Goal: Task Accomplishment & Management: Complete application form

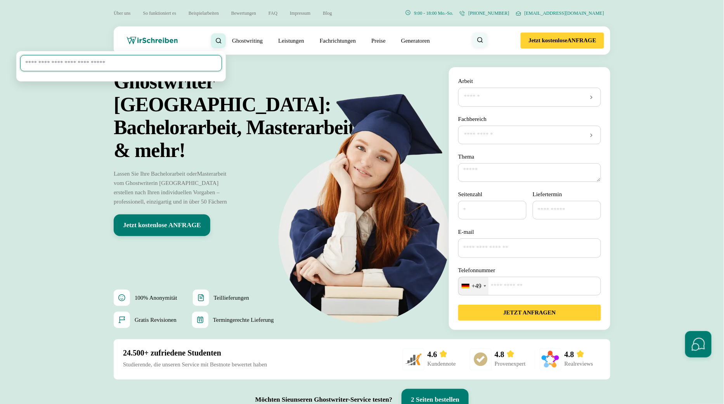
click at [155, 64] on input "search" at bounding box center [121, 63] width 202 height 16
click at [226, 41] on ul "Ghostwriting Bachelorarbeit Doktorarbeit Essay Examensarbeit Masterarbeit Expos…" at bounding box center [333, 40] width 214 height 15
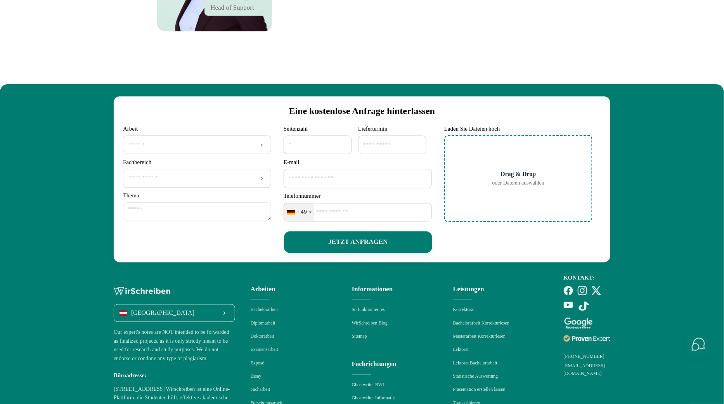
scroll to position [3636, 0]
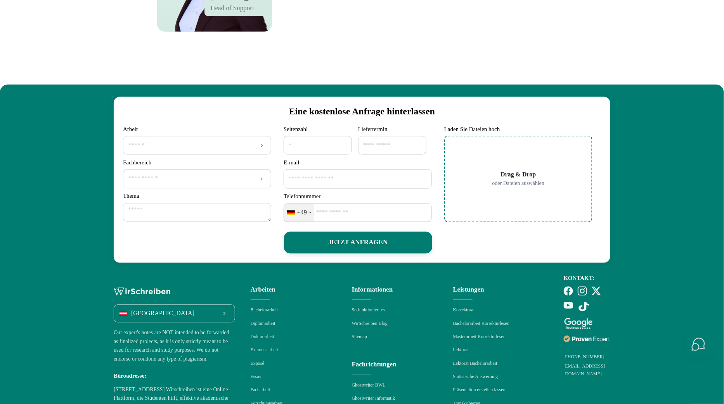
click at [364, 254] on button "JETZT ANFRAGEN" at bounding box center [358, 243] width 148 height 22
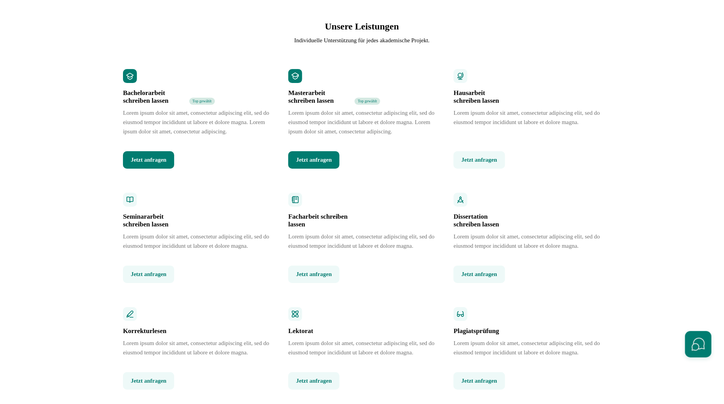
scroll to position [832, 0]
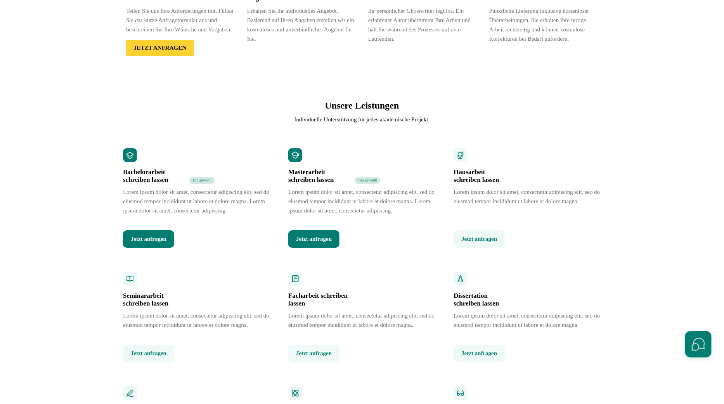
click at [312, 248] on button "Jetzt anfragen" at bounding box center [313, 239] width 51 height 17
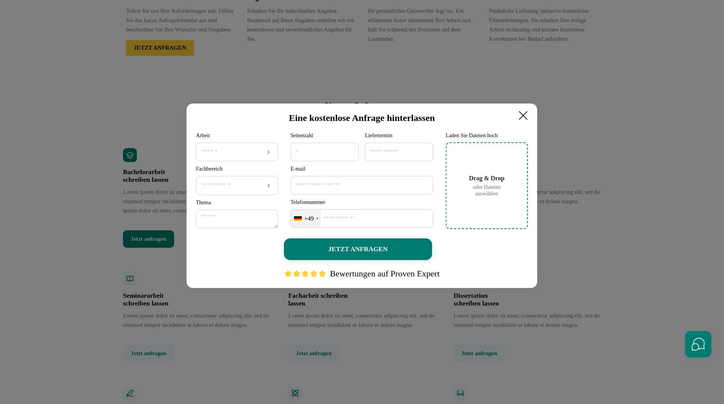
click at [528, 116] on icon at bounding box center [524, 116] width 16 height 16
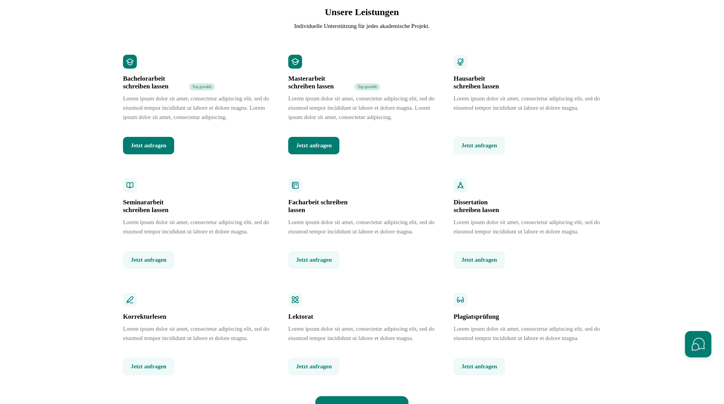
scroll to position [977, 0]
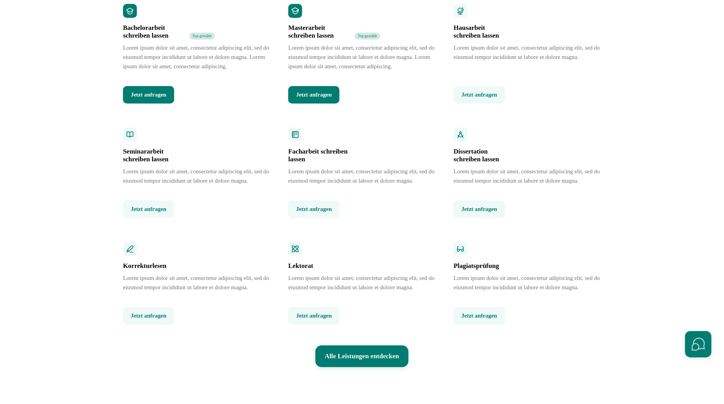
click at [328, 104] on button "Jetzt anfragen" at bounding box center [313, 94] width 51 height 17
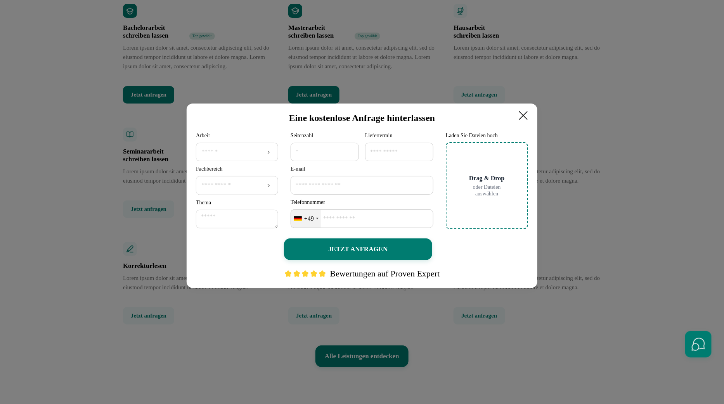
click at [523, 112] on icon at bounding box center [524, 116] width 16 height 16
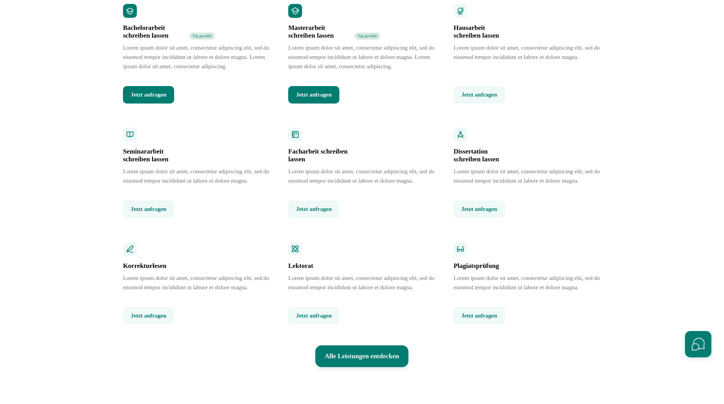
click at [161, 104] on button "Jetzt anfragen" at bounding box center [148, 94] width 51 height 17
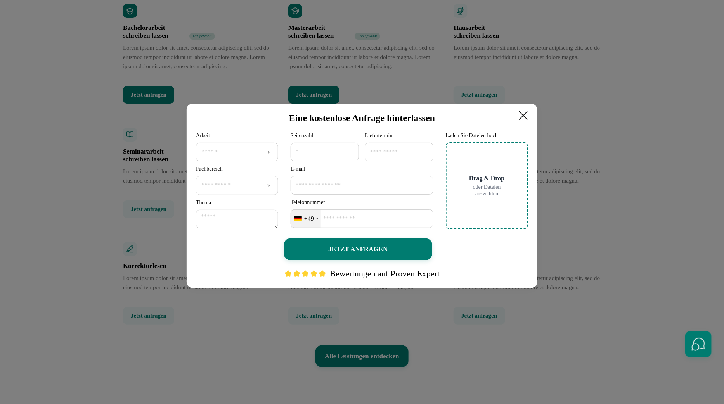
click at [522, 117] on icon at bounding box center [524, 116] width 8 height 8
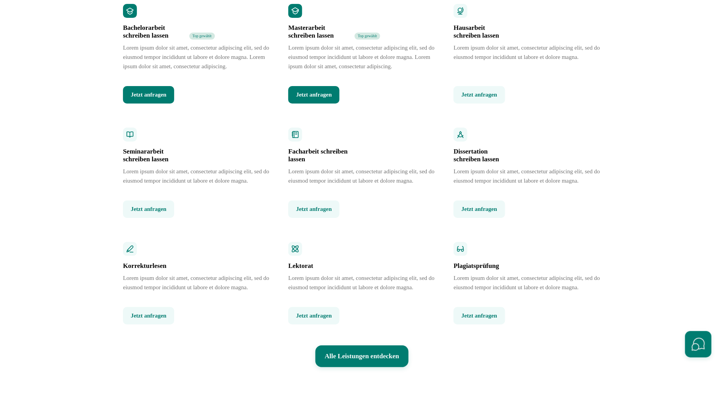
click at [370, 368] on button "Alle Leistungen entdecken" at bounding box center [362, 357] width 93 height 22
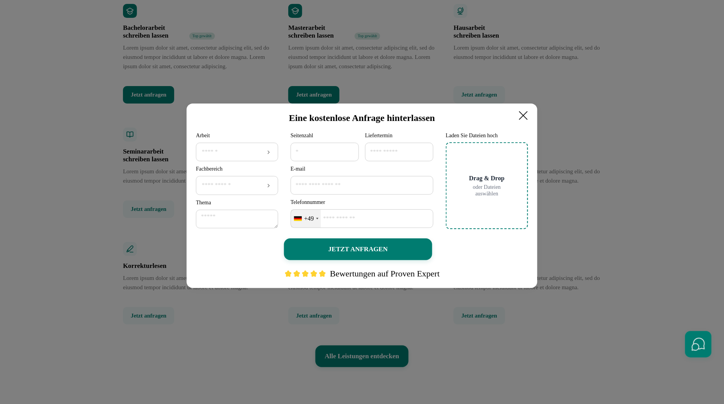
click at [523, 111] on icon at bounding box center [524, 116] width 16 height 16
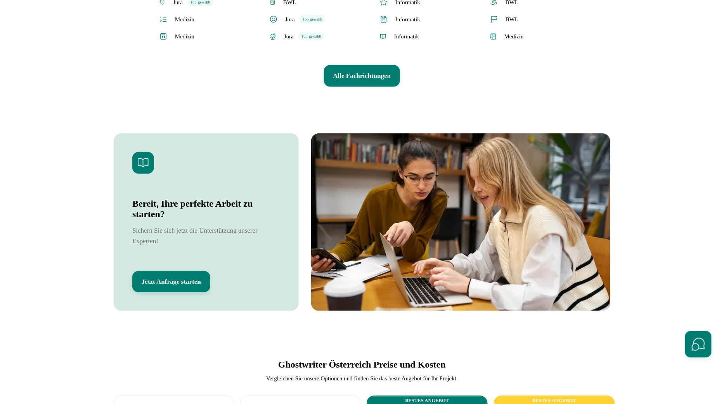
scroll to position [1528, 0]
